Goal: Information Seeking & Learning: Understand process/instructions

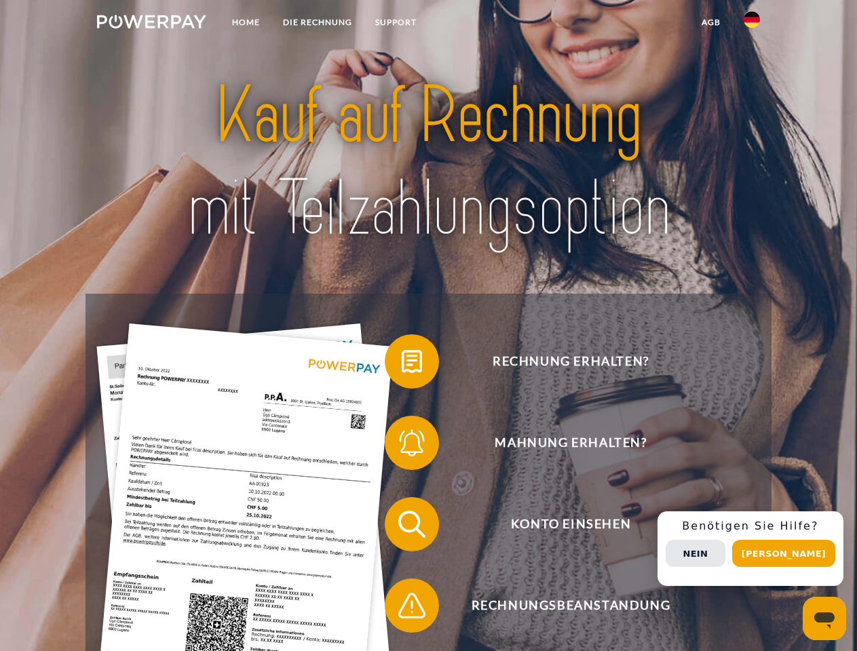
click at [151, 24] on img at bounding box center [151, 22] width 109 height 14
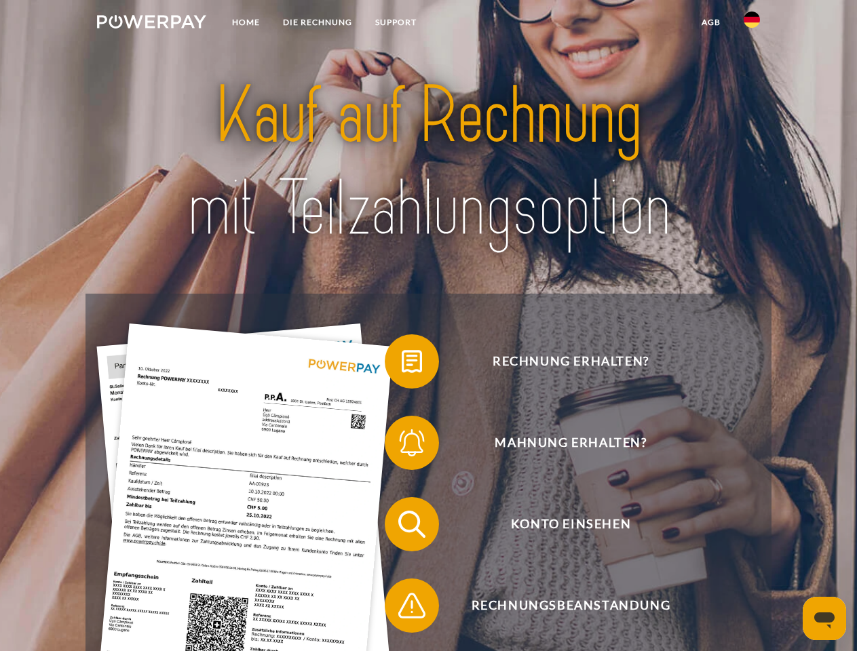
click at [752, 24] on img at bounding box center [752, 20] width 16 height 16
click at [710, 22] on link "agb" at bounding box center [711, 22] width 42 height 24
click at [402, 364] on span at bounding box center [392, 362] width 68 height 68
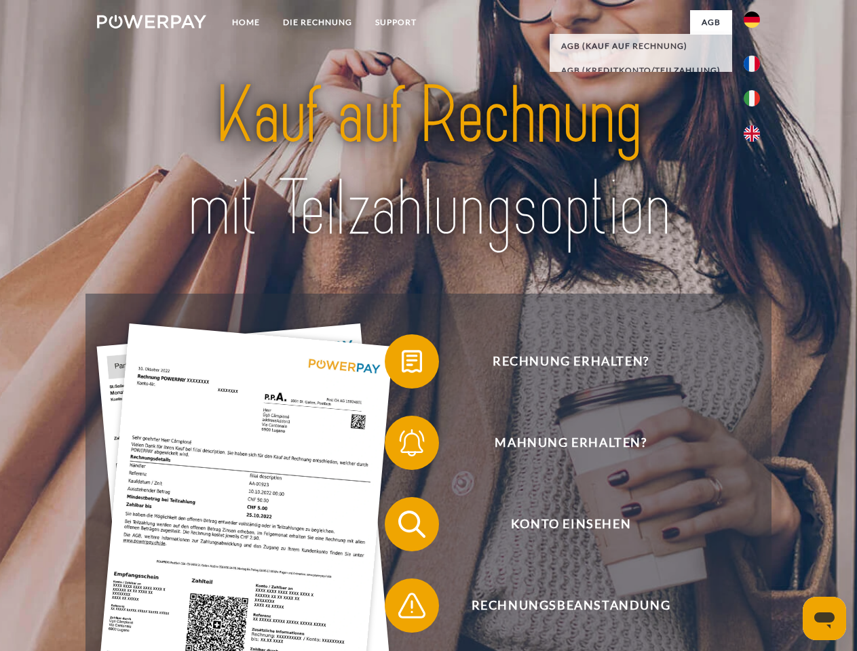
click at [402, 446] on span at bounding box center [392, 443] width 68 height 68
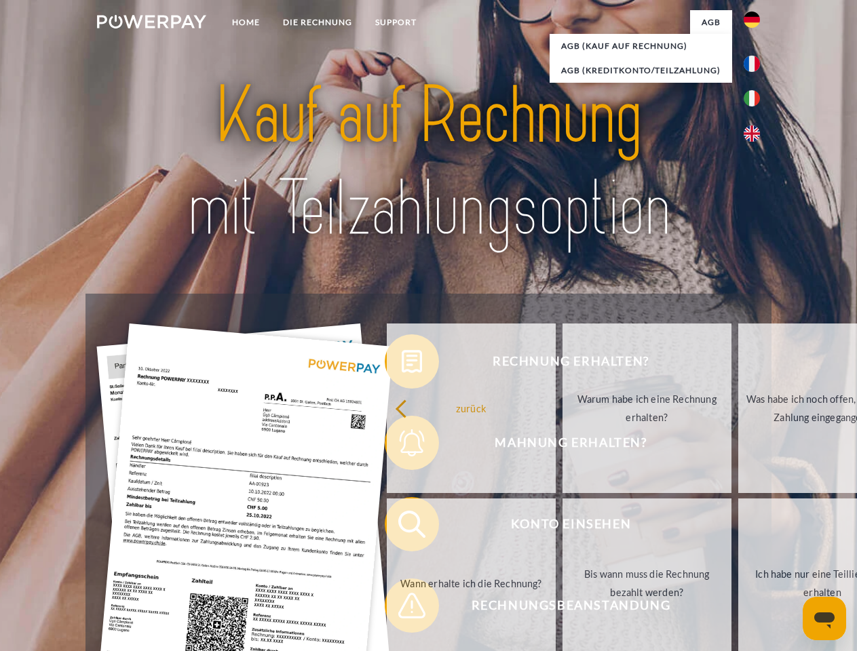
click at [562, 527] on link "Bis wann muss die Rechnung bezahlt werden?" at bounding box center [646, 584] width 169 height 170
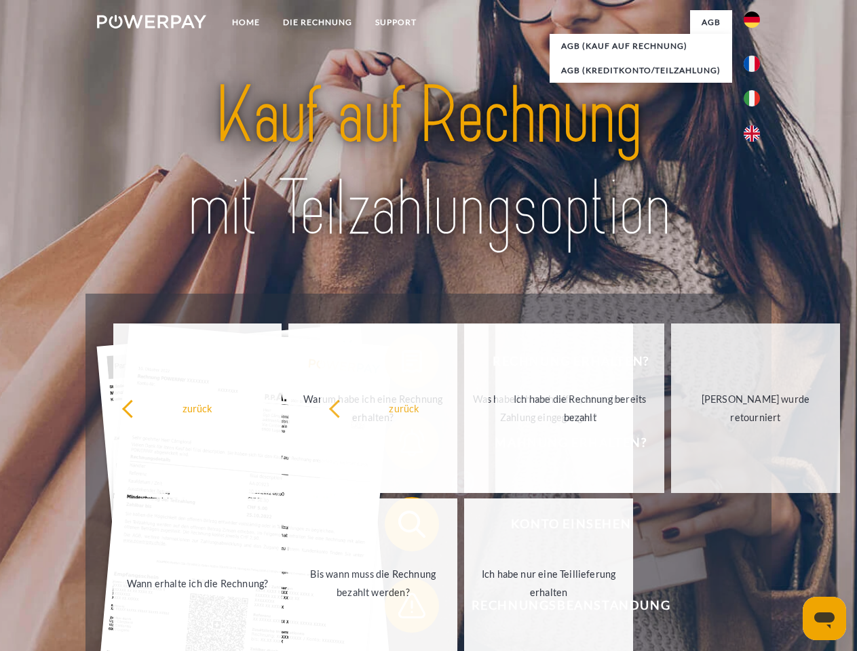
click at [402, 609] on span at bounding box center [392, 606] width 68 height 68
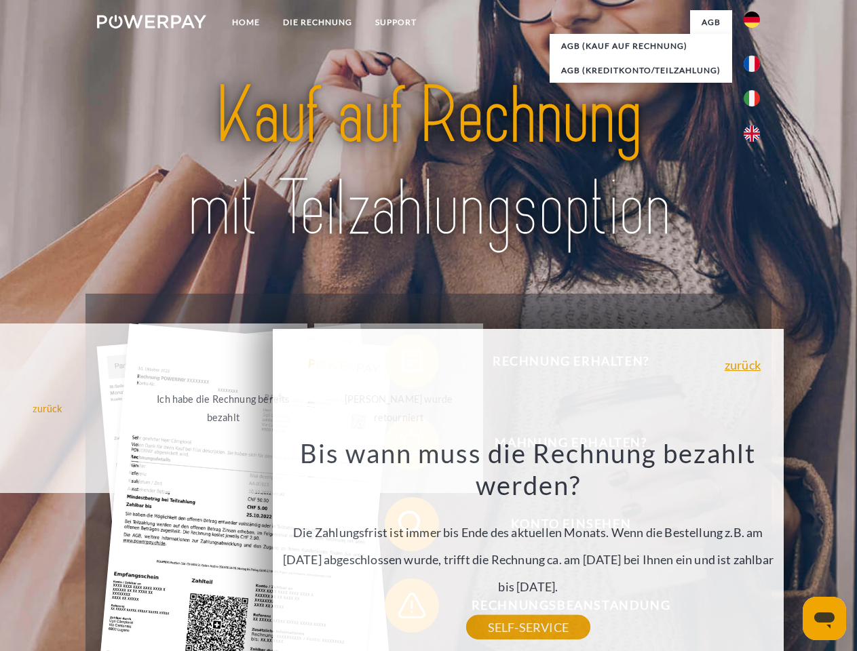
click at [755, 549] on div "Rechnung erhalten? Mahnung erhalten? Konto einsehen" at bounding box center [427, 565] width 685 height 543
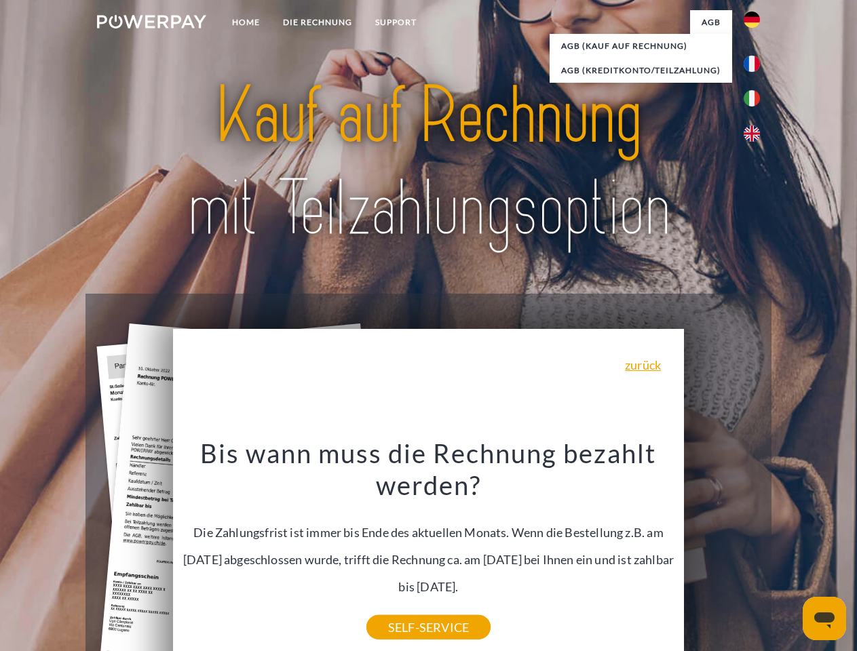
click at [722, 552] on span "Konto einsehen" at bounding box center [570, 524] width 332 height 54
click at [788, 554] on header "Home DIE RECHNUNG SUPPORT" at bounding box center [428, 468] width 857 height 937
